Goal: Navigation & Orientation: Find specific page/section

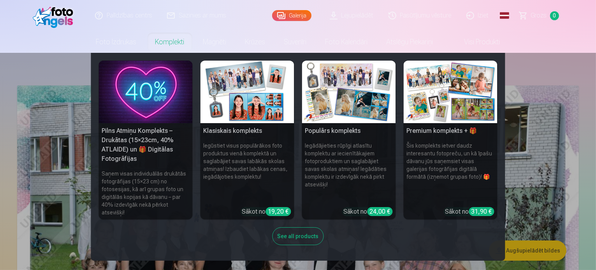
click at [306, 230] on div "See all products" at bounding box center [297, 237] width 51 height 18
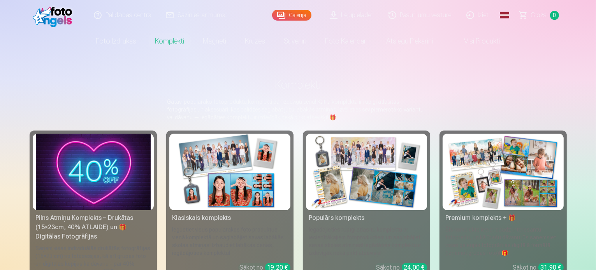
scroll to position [39, 0]
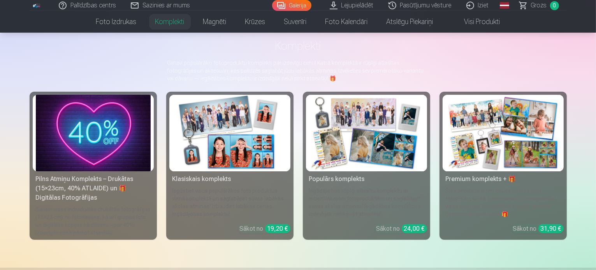
click at [480, 6] on link "Iziet" at bounding box center [477, 5] width 37 height 11
